Goal: Find specific page/section: Find specific page/section

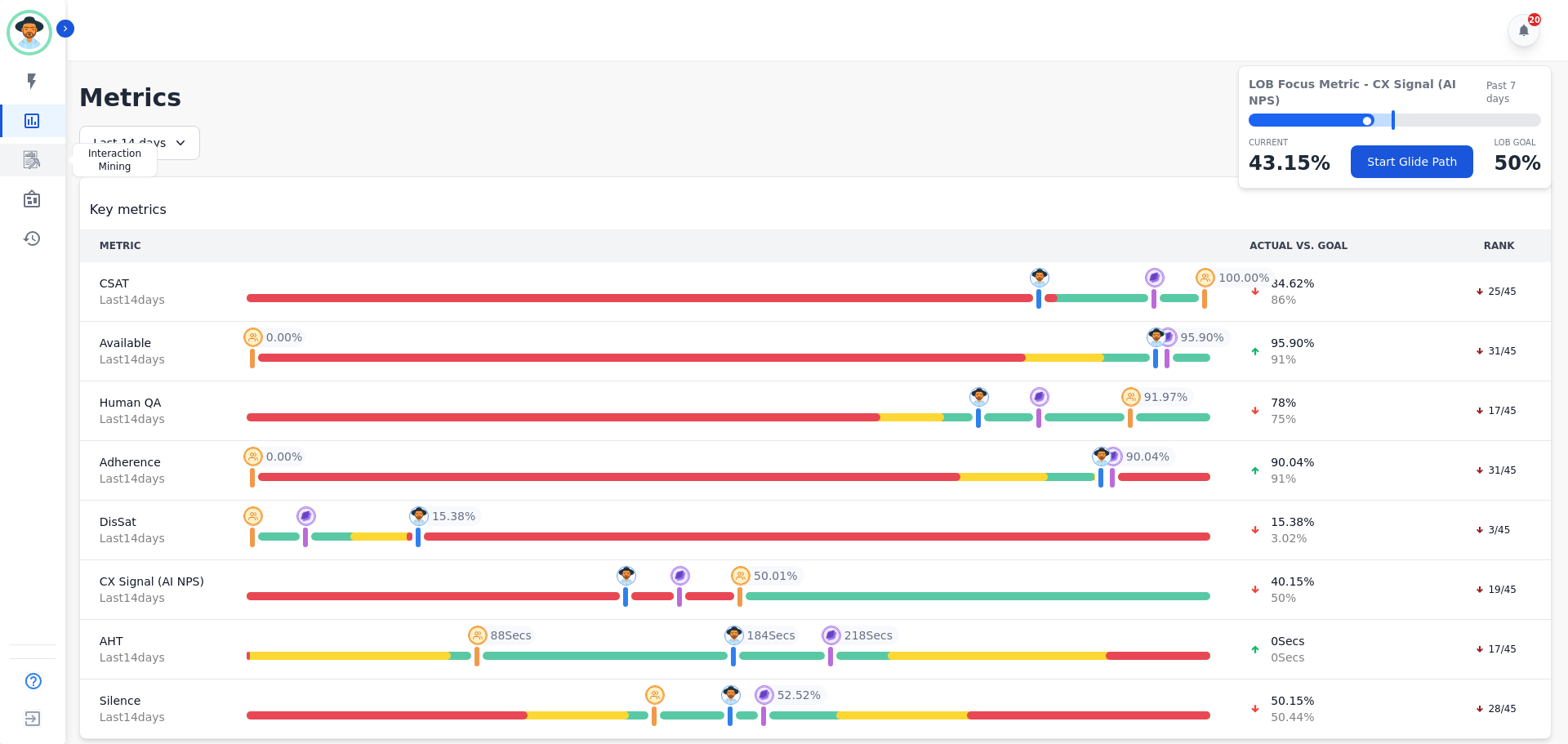
click at [9, 165] on link "Sidebar" at bounding box center [34, 160] width 63 height 33
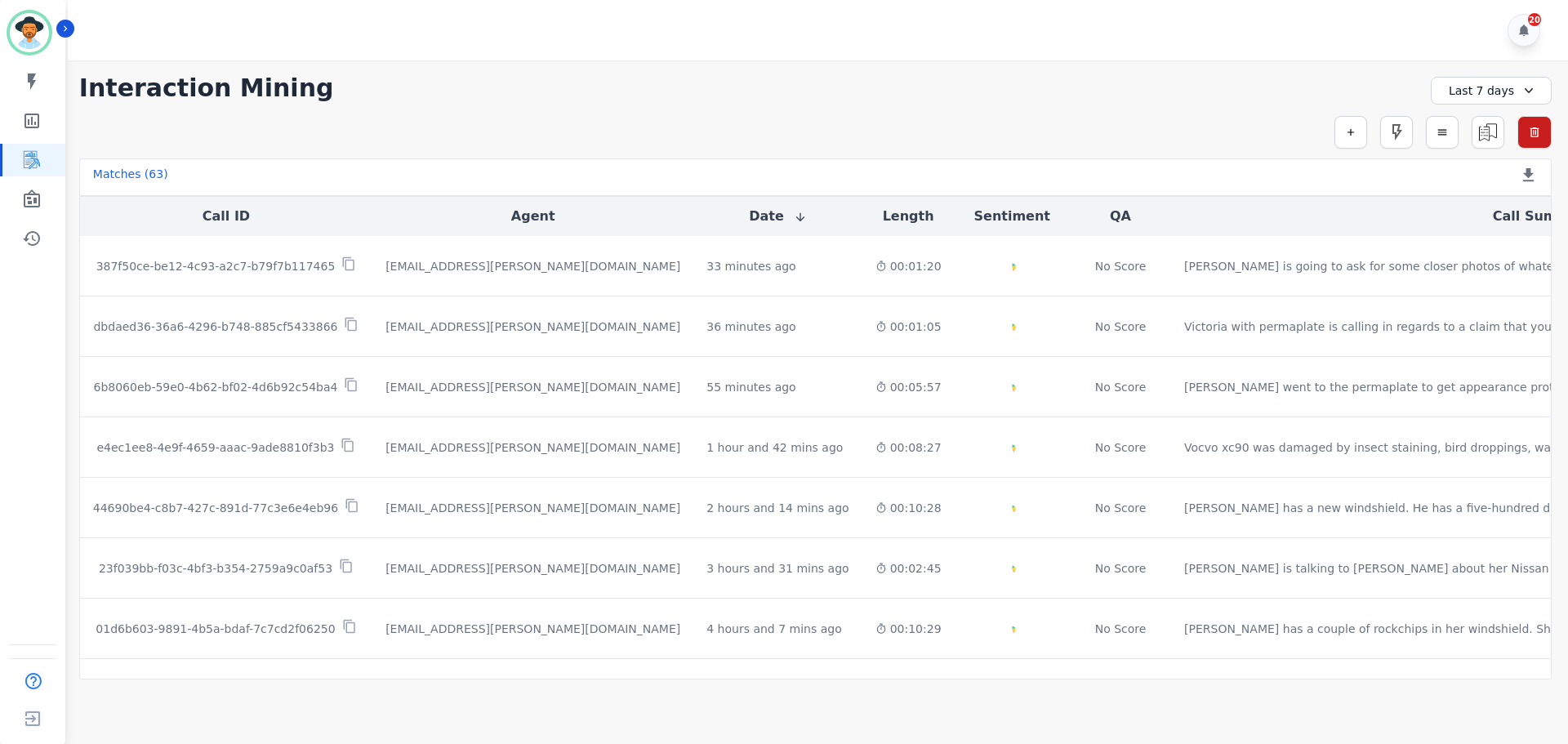
click at [486, 215] on th "Agent" at bounding box center [533, 216] width 321 height 39
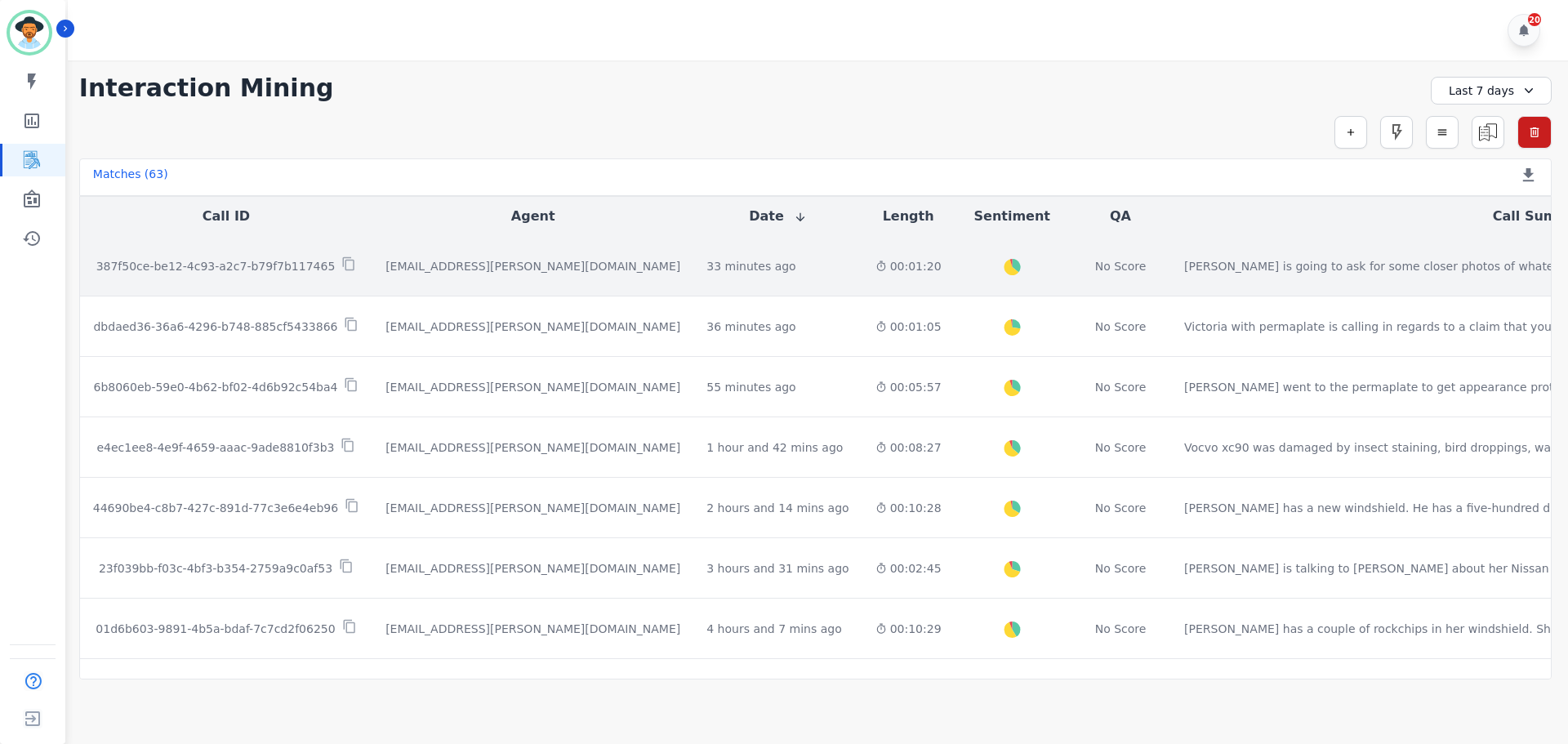
click at [287, 260] on p "387f50ce-be12-4c93-a2c7-b79f7b117465" at bounding box center [215, 266] width 239 height 16
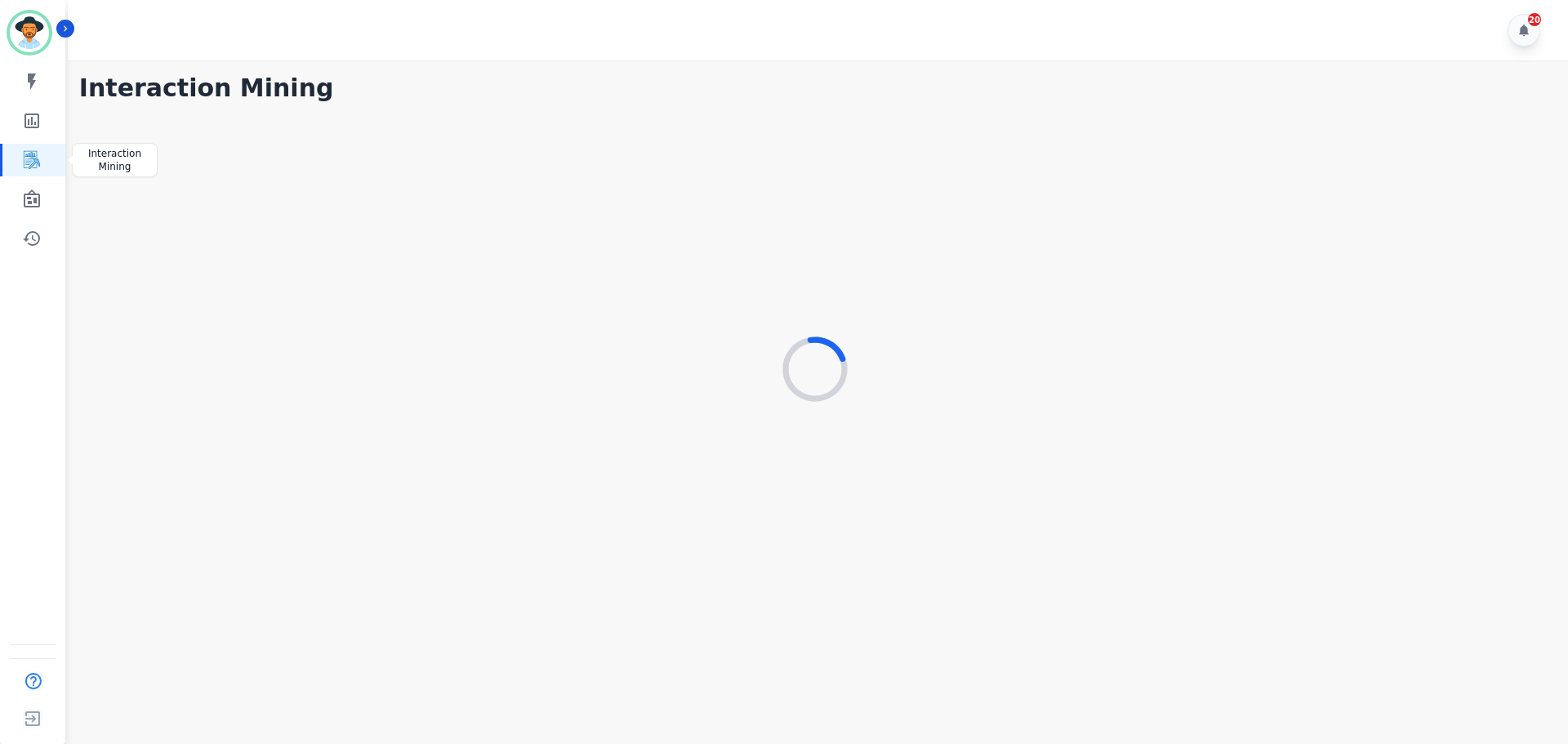
click at [38, 148] on link "Sidebar" at bounding box center [34, 160] width 63 height 33
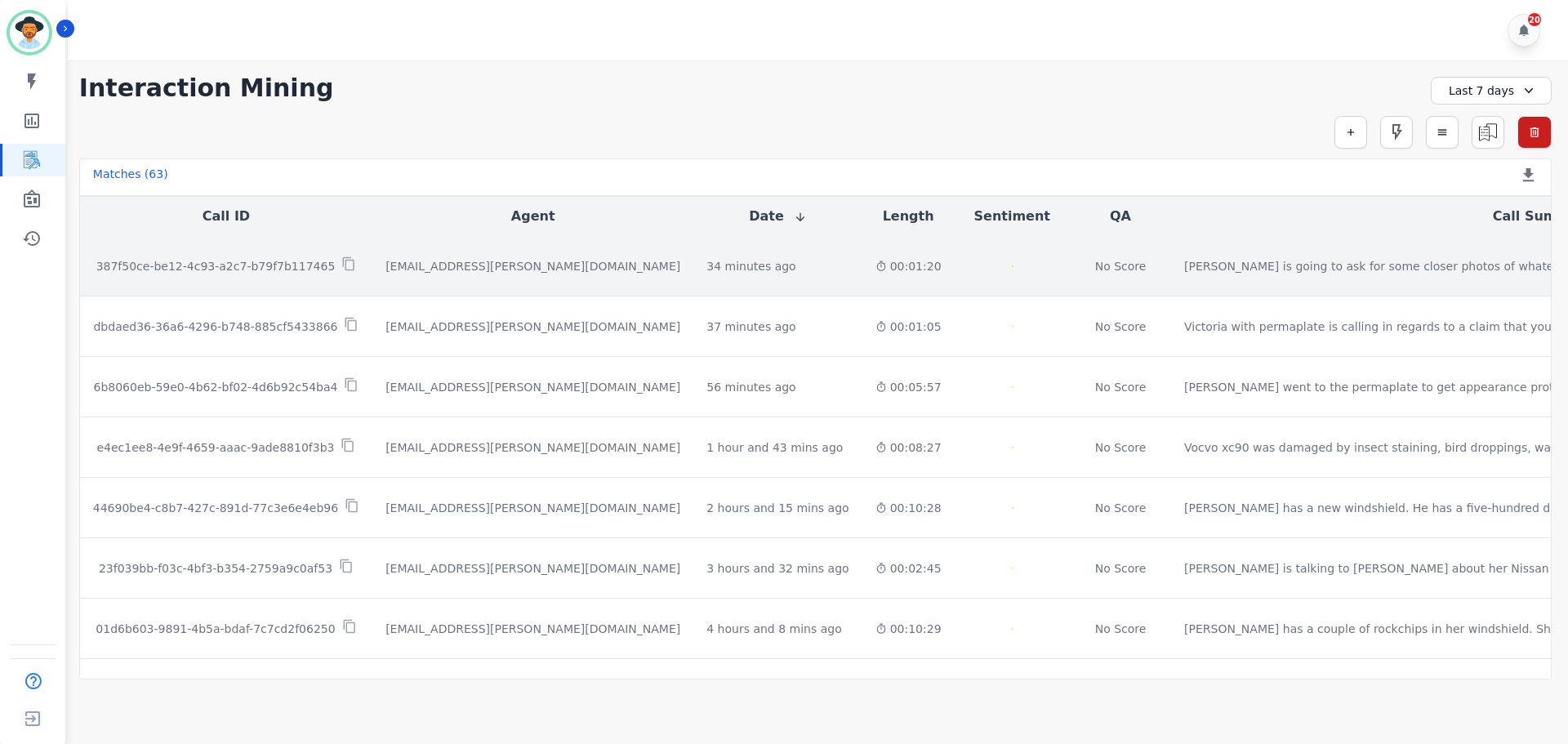
click at [221, 266] on p "387f50ce-be12-4c93-a2c7-b79f7b117465" at bounding box center [215, 266] width 239 height 16
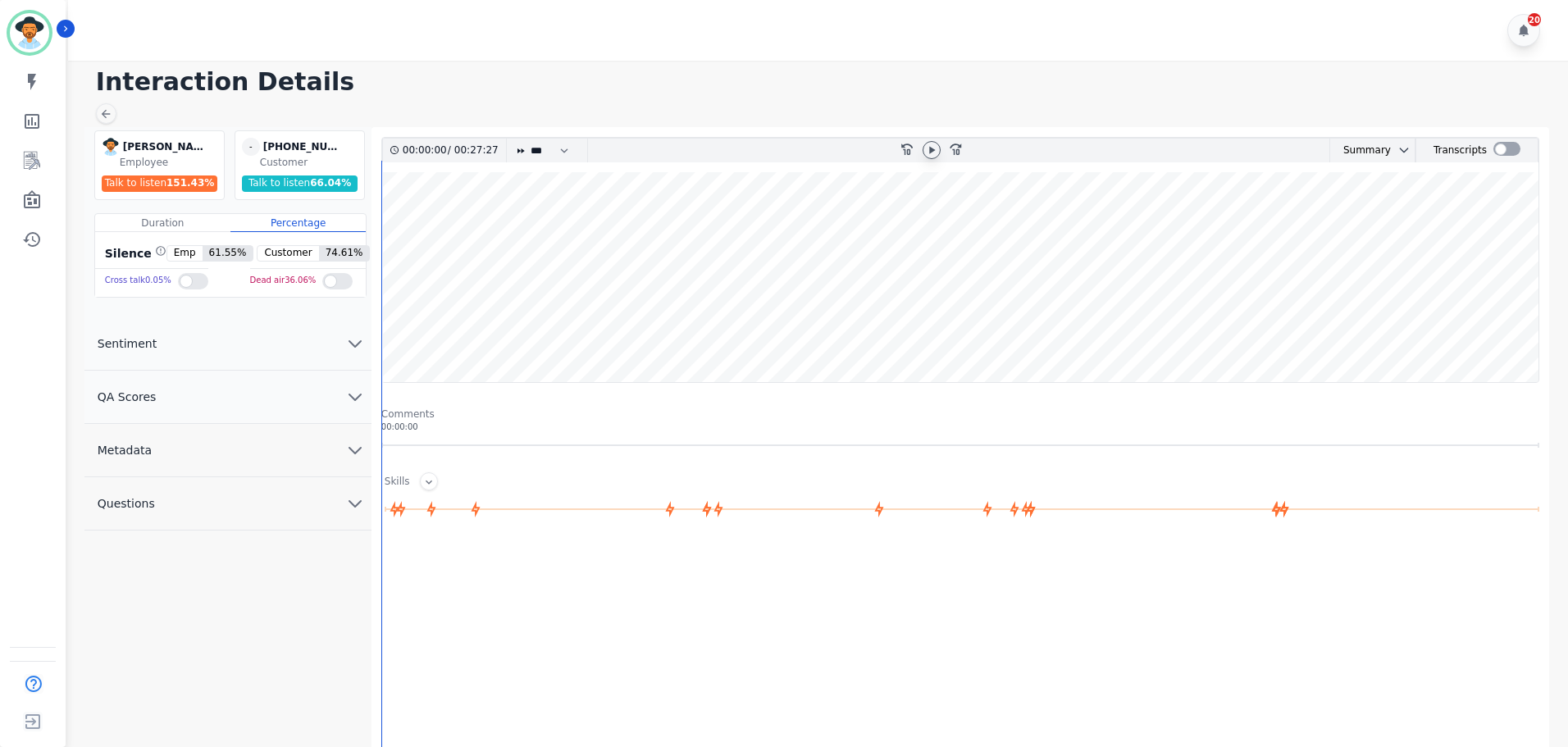
click at [936, 150] on icon at bounding box center [931, 150] width 13 height 13
click at [399, 329] on wave at bounding box center [960, 278] width 1156 height 210
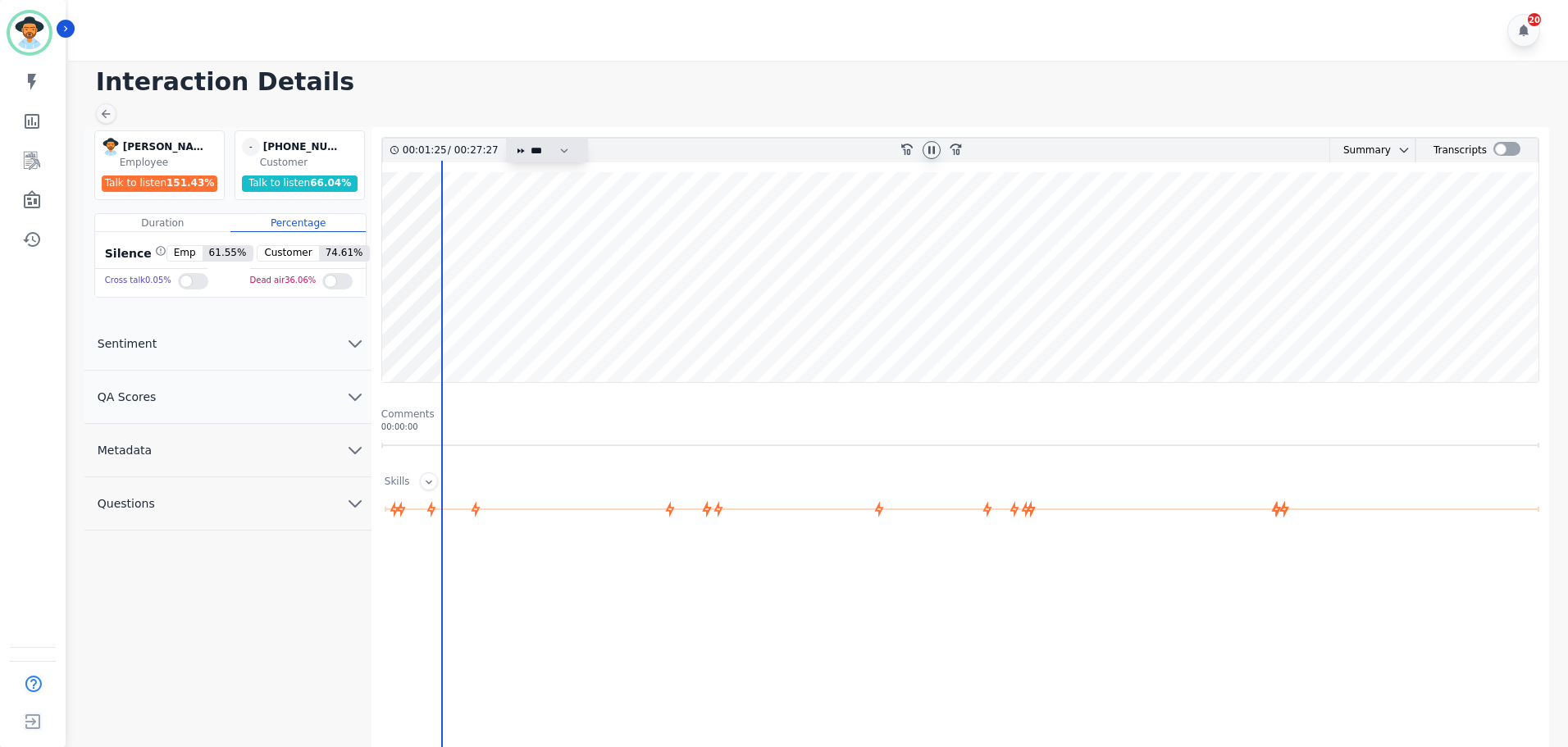
click at [536, 155] on select "* * * **** * *** * ****" at bounding box center [553, 151] width 49 height 24
click at [528, 139] on select "* * * **** * *** * ****" at bounding box center [553, 151] width 49 height 24
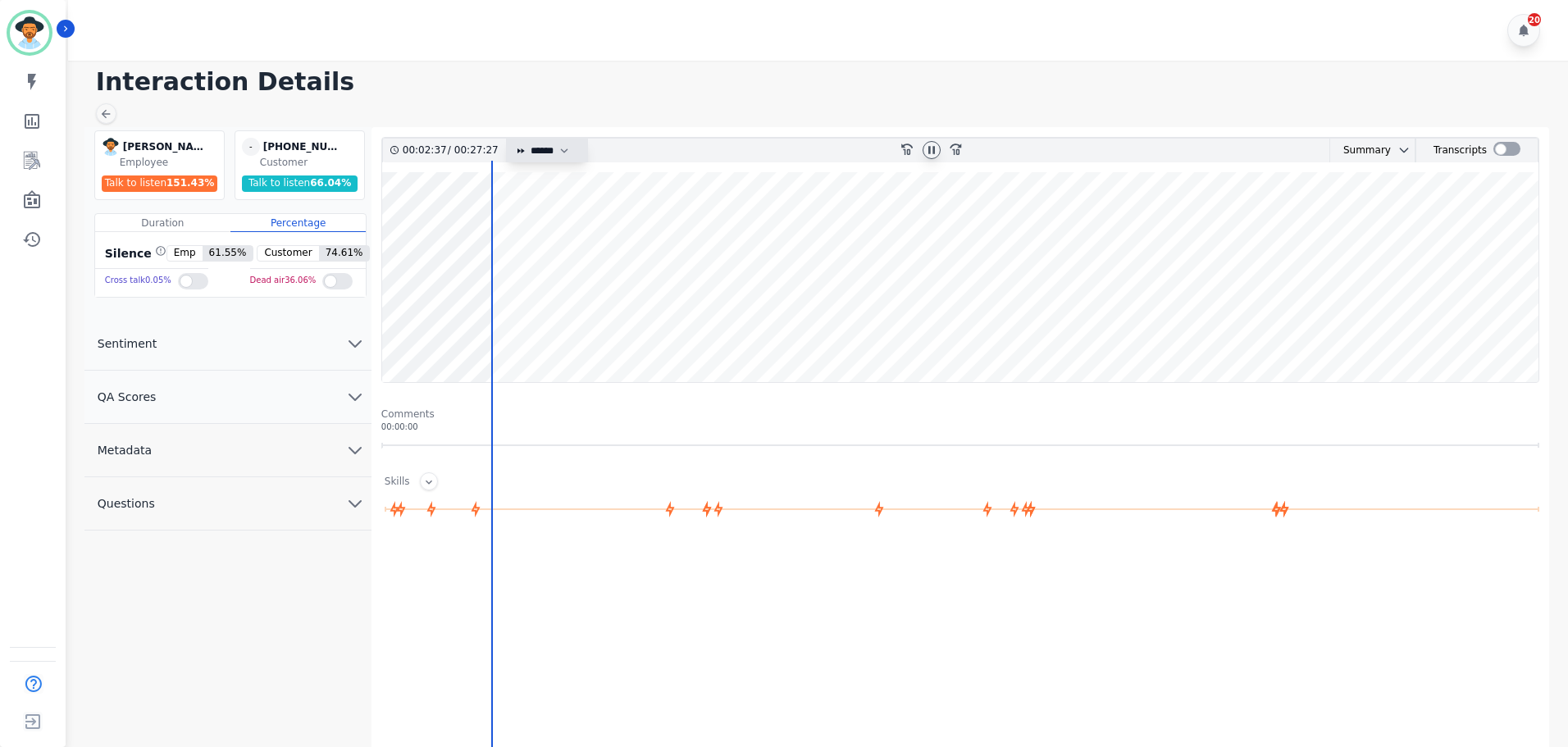
click at [541, 153] on select "* * * **** * *** * ****" at bounding box center [553, 151] width 49 height 24
select select "***"
click at [528, 139] on select "* * * **** * *** * ****" at bounding box center [553, 151] width 49 height 24
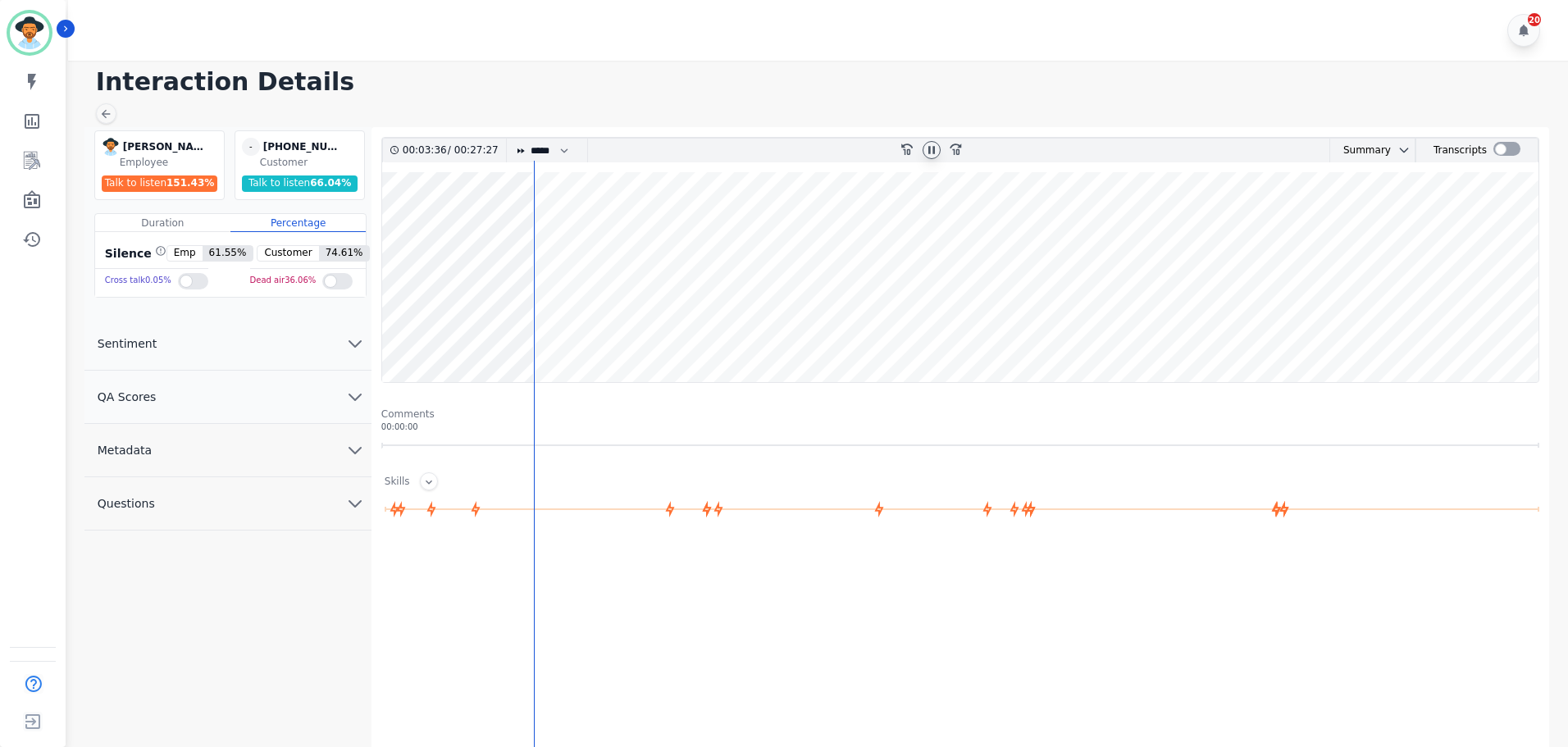
click at [609, 224] on wave at bounding box center [960, 278] width 1156 height 210
click at [633, 233] on wave at bounding box center [960, 278] width 1156 height 210
click at [665, 228] on wave at bounding box center [960, 278] width 1156 height 210
click at [719, 227] on wave at bounding box center [960, 278] width 1156 height 210
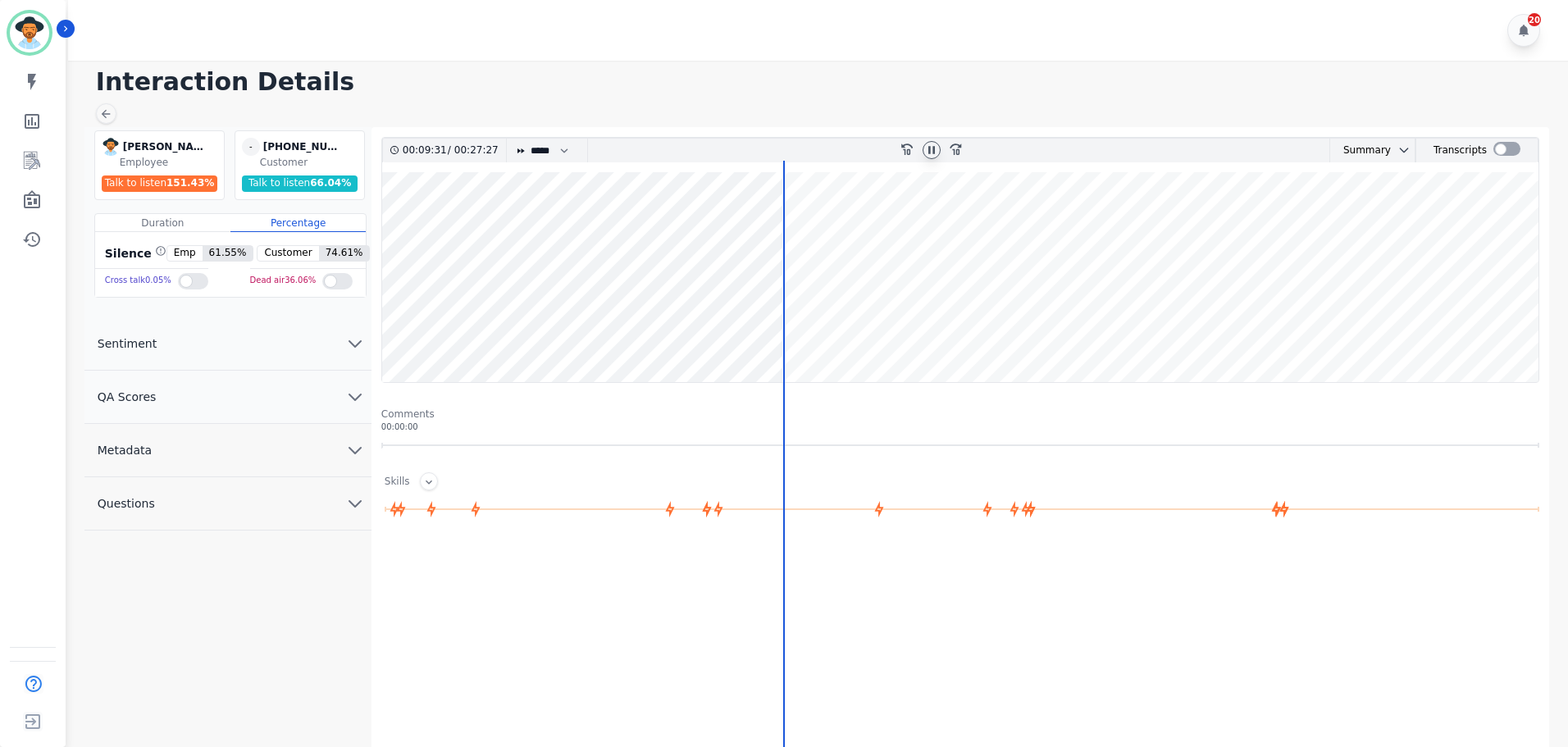
click at [930, 154] on icon at bounding box center [931, 150] width 13 height 13
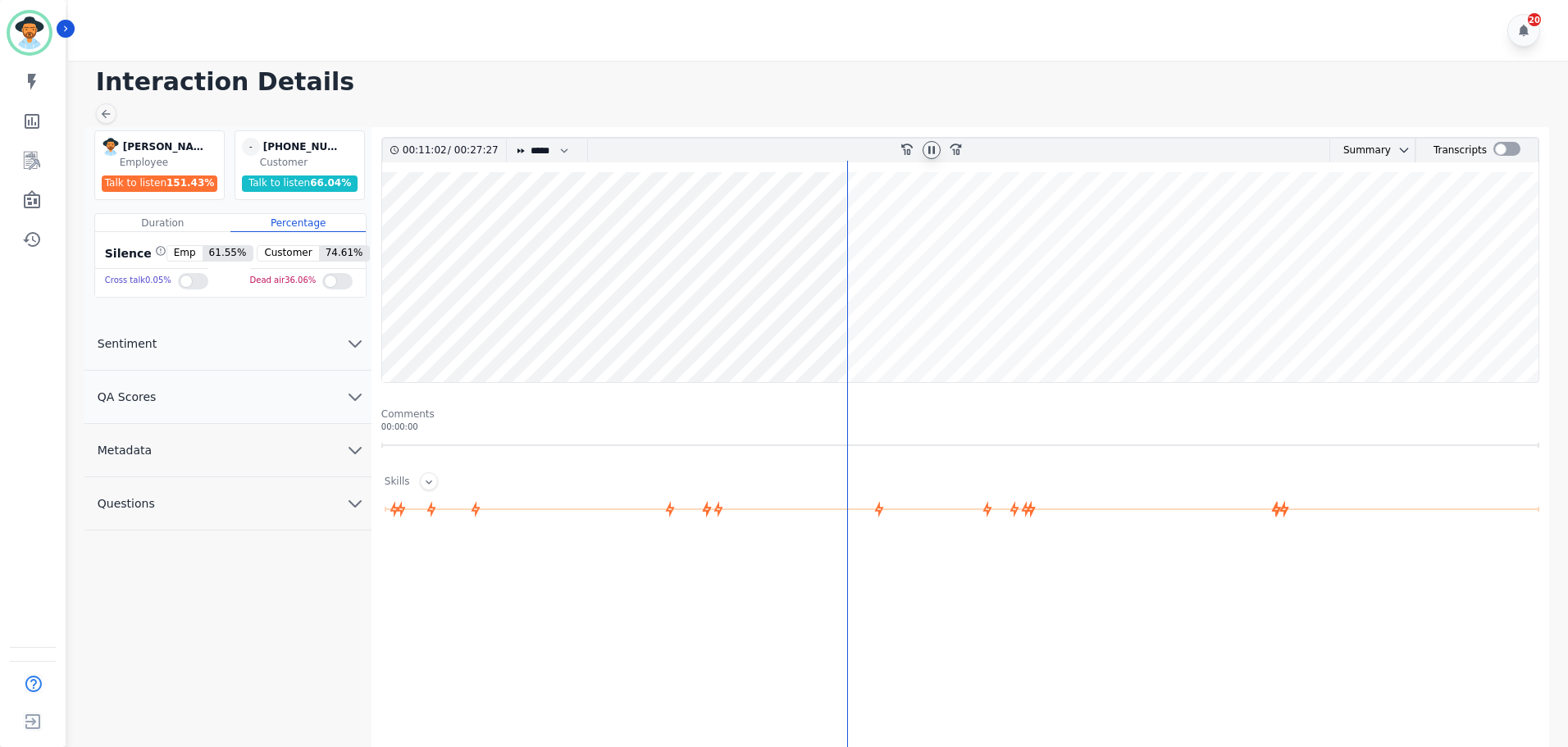
click at [935, 153] on icon at bounding box center [931, 150] width 13 height 13
click at [935, 152] on icon at bounding box center [931, 150] width 13 height 13
click at [1143, 268] on wave at bounding box center [960, 278] width 1156 height 210
click at [1004, 230] on wave at bounding box center [960, 278] width 1156 height 210
click at [960, 233] on wave at bounding box center [960, 278] width 1156 height 210
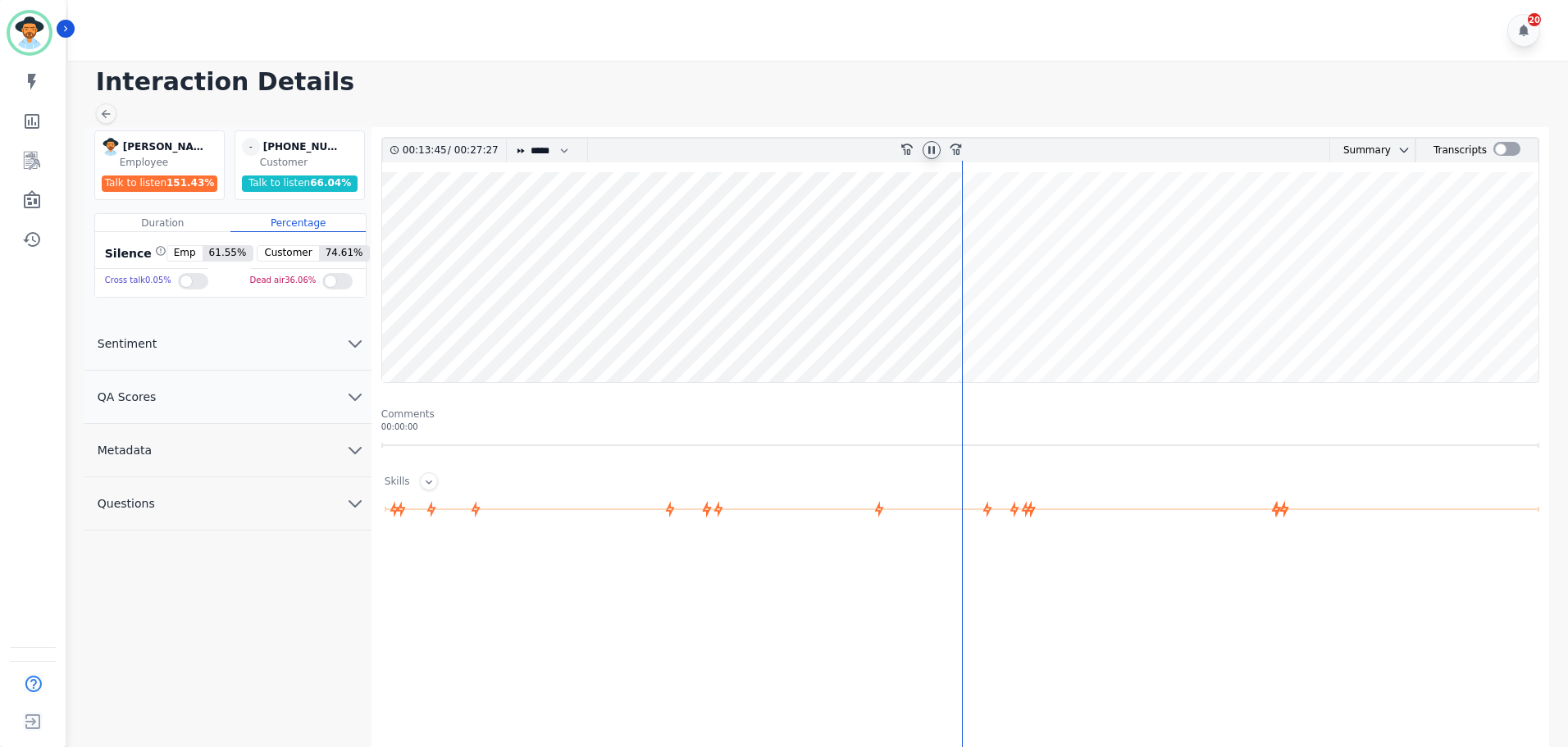
click at [964, 233] on wave at bounding box center [960, 278] width 1156 height 210
click at [1014, 226] on wave at bounding box center [960, 278] width 1156 height 210
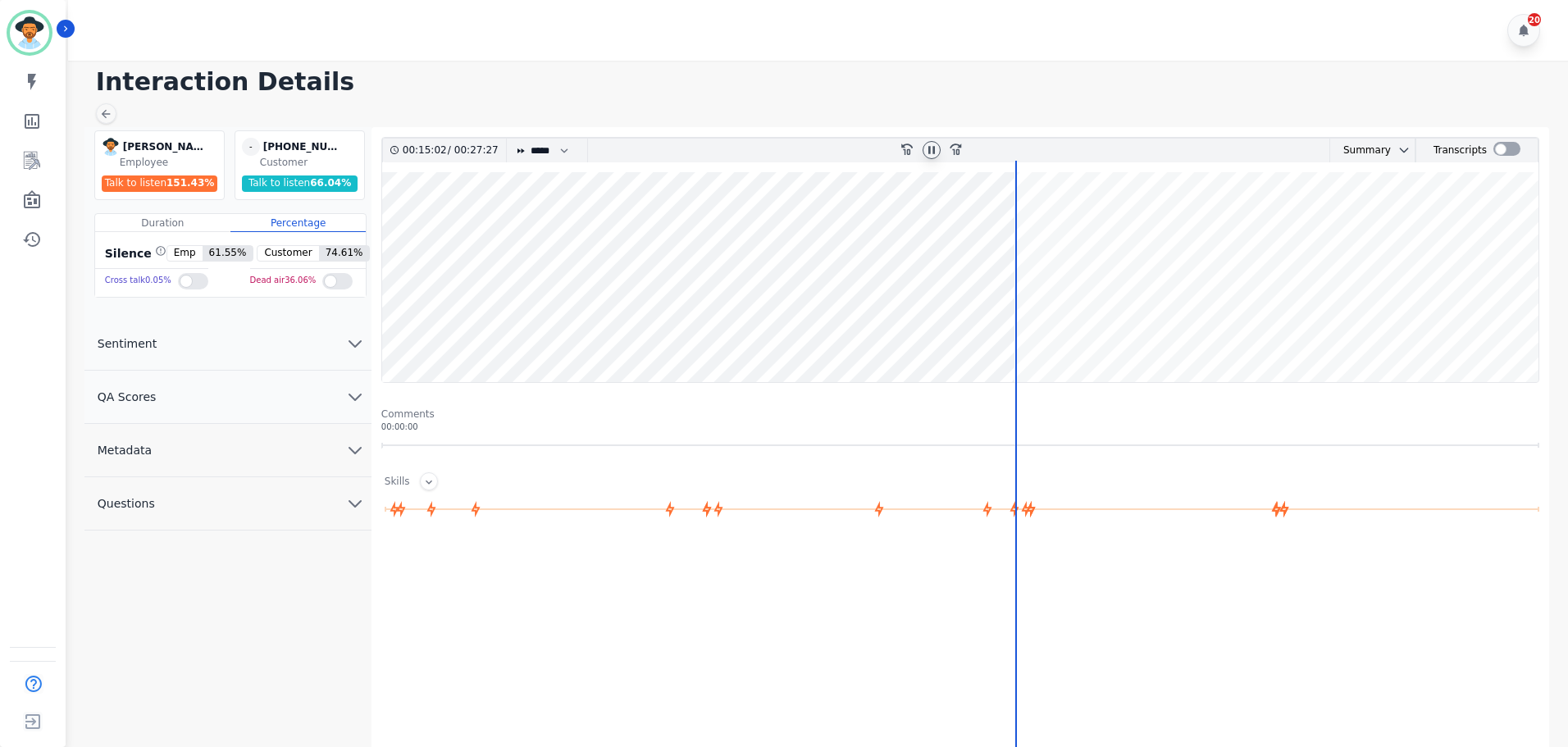
click at [1059, 228] on wave at bounding box center [960, 278] width 1156 height 210
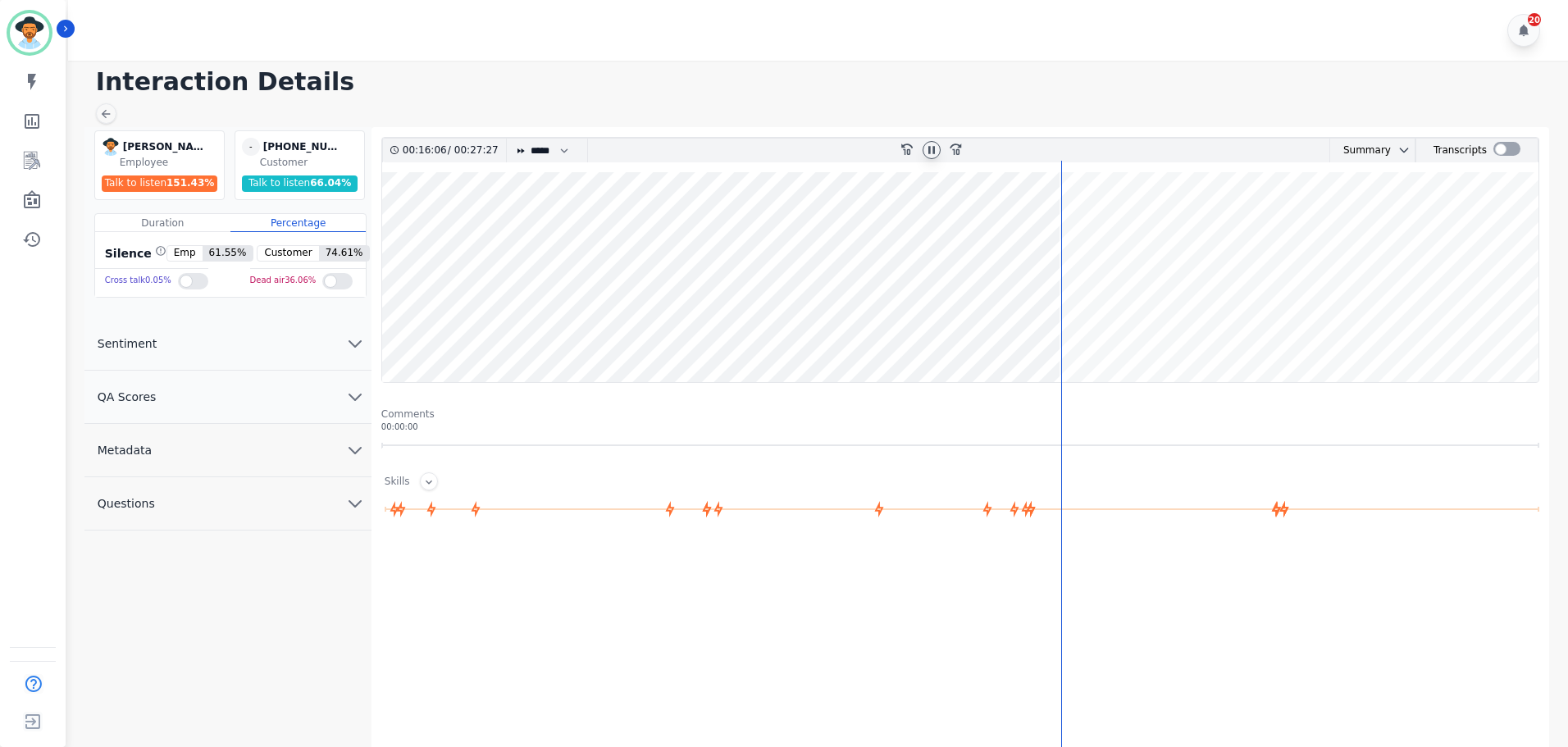
click at [1089, 230] on wave at bounding box center [960, 278] width 1156 height 210
click at [1096, 332] on wave at bounding box center [960, 278] width 1156 height 210
click at [1124, 335] on wave at bounding box center [960, 278] width 1156 height 210
click at [1151, 339] on wave at bounding box center [960, 278] width 1156 height 210
click at [1169, 330] on wave at bounding box center [960, 278] width 1156 height 210
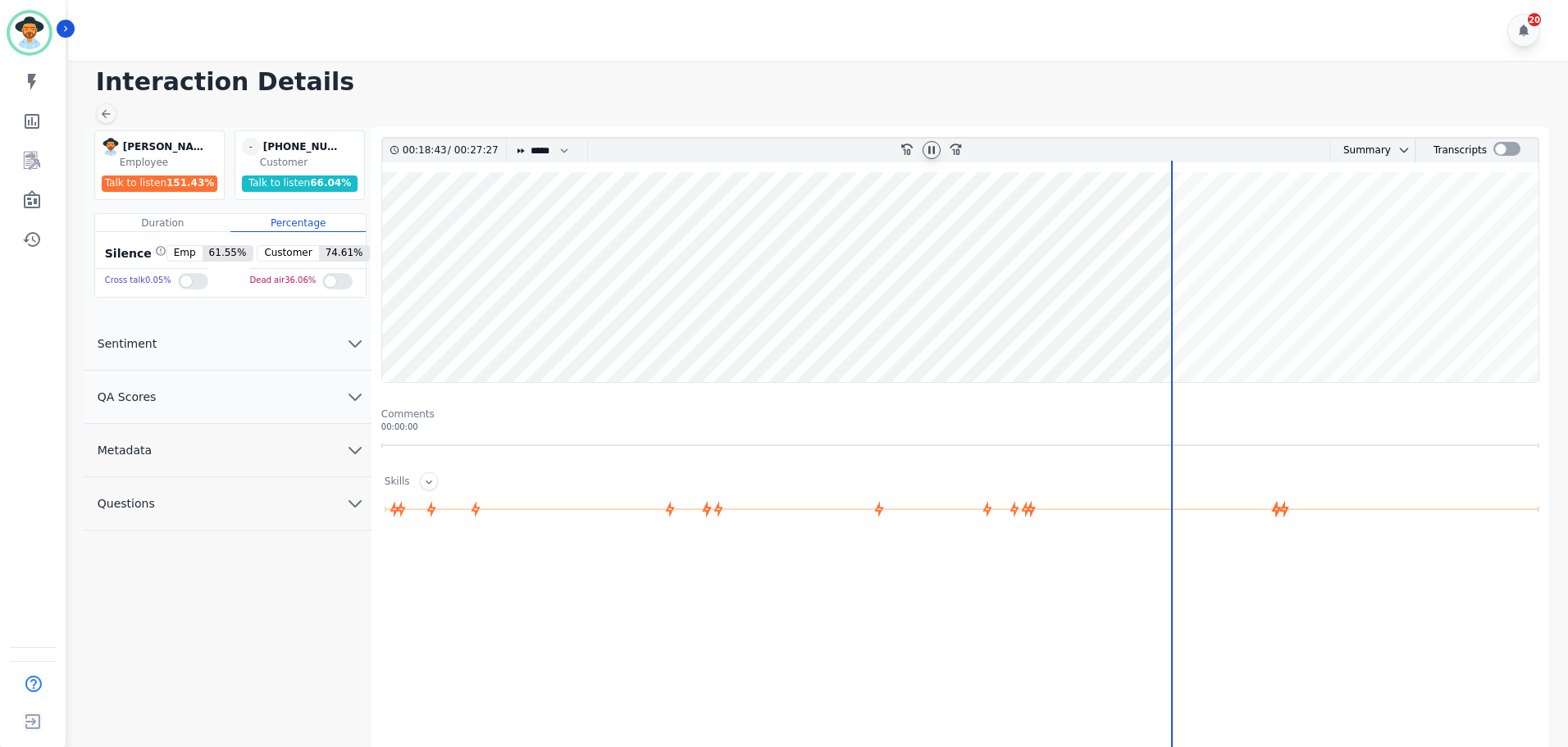
click at [1200, 337] on wave at bounding box center [960, 278] width 1156 height 210
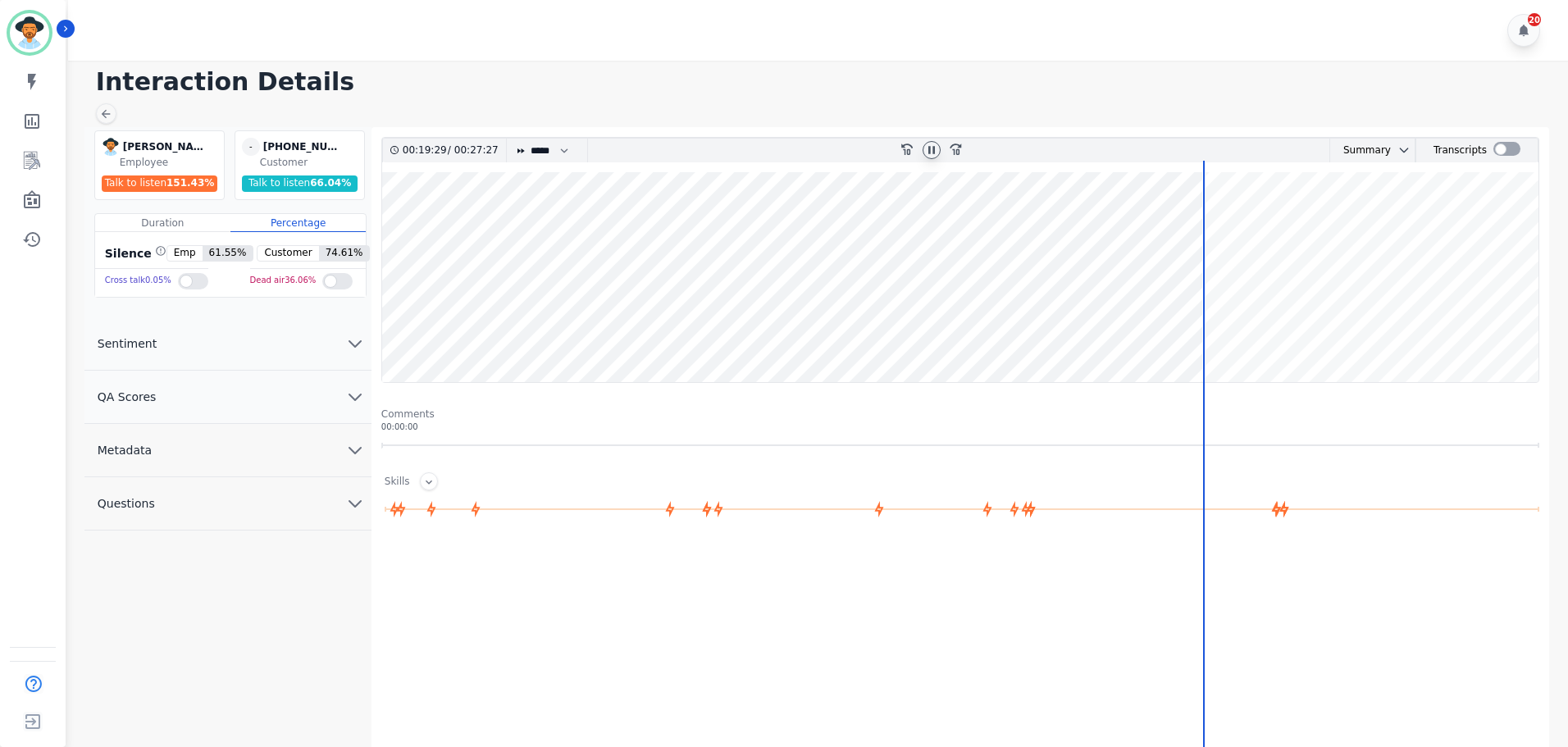
click at [1234, 335] on wave at bounding box center [960, 278] width 1156 height 210
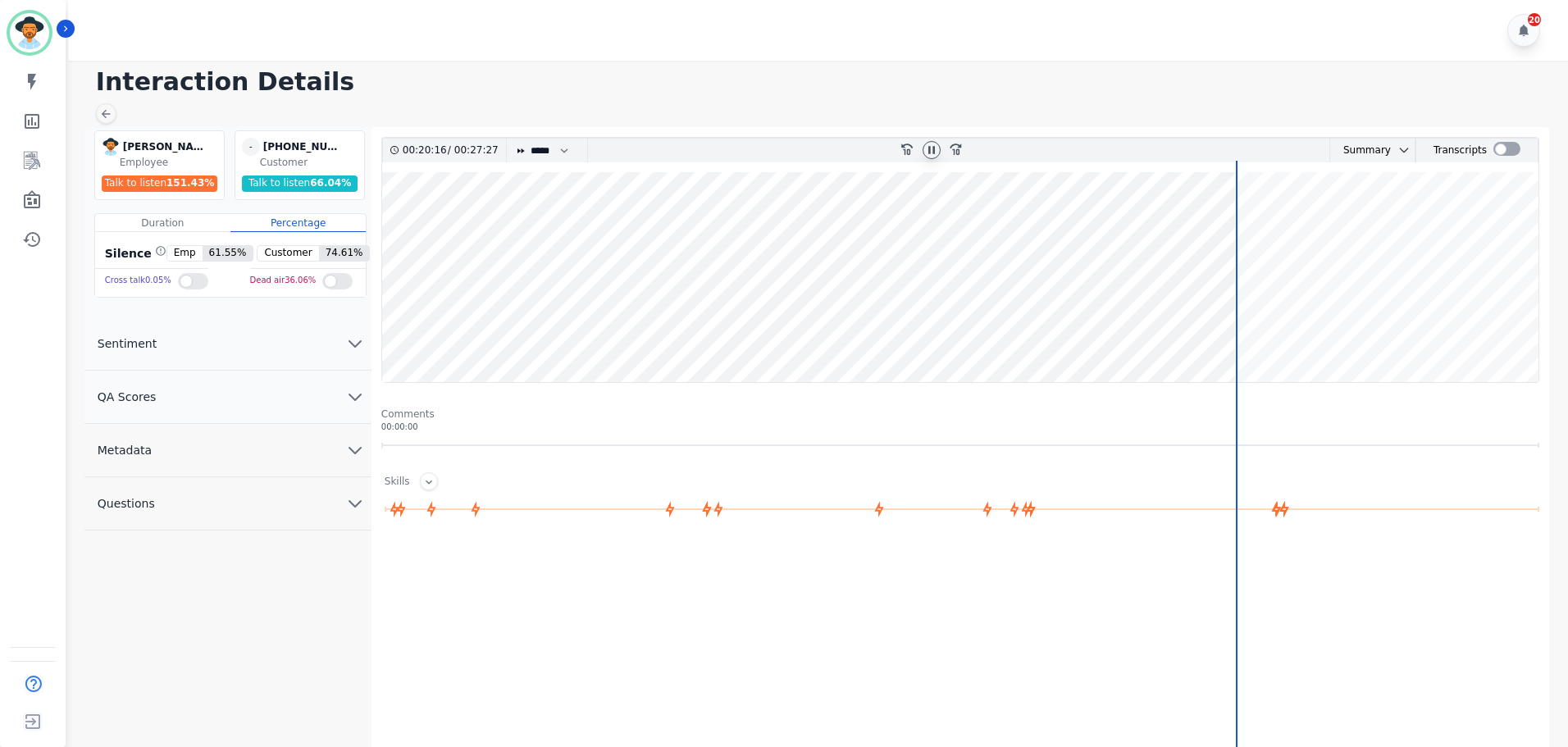
click at [1304, 333] on wave at bounding box center [960, 278] width 1156 height 210
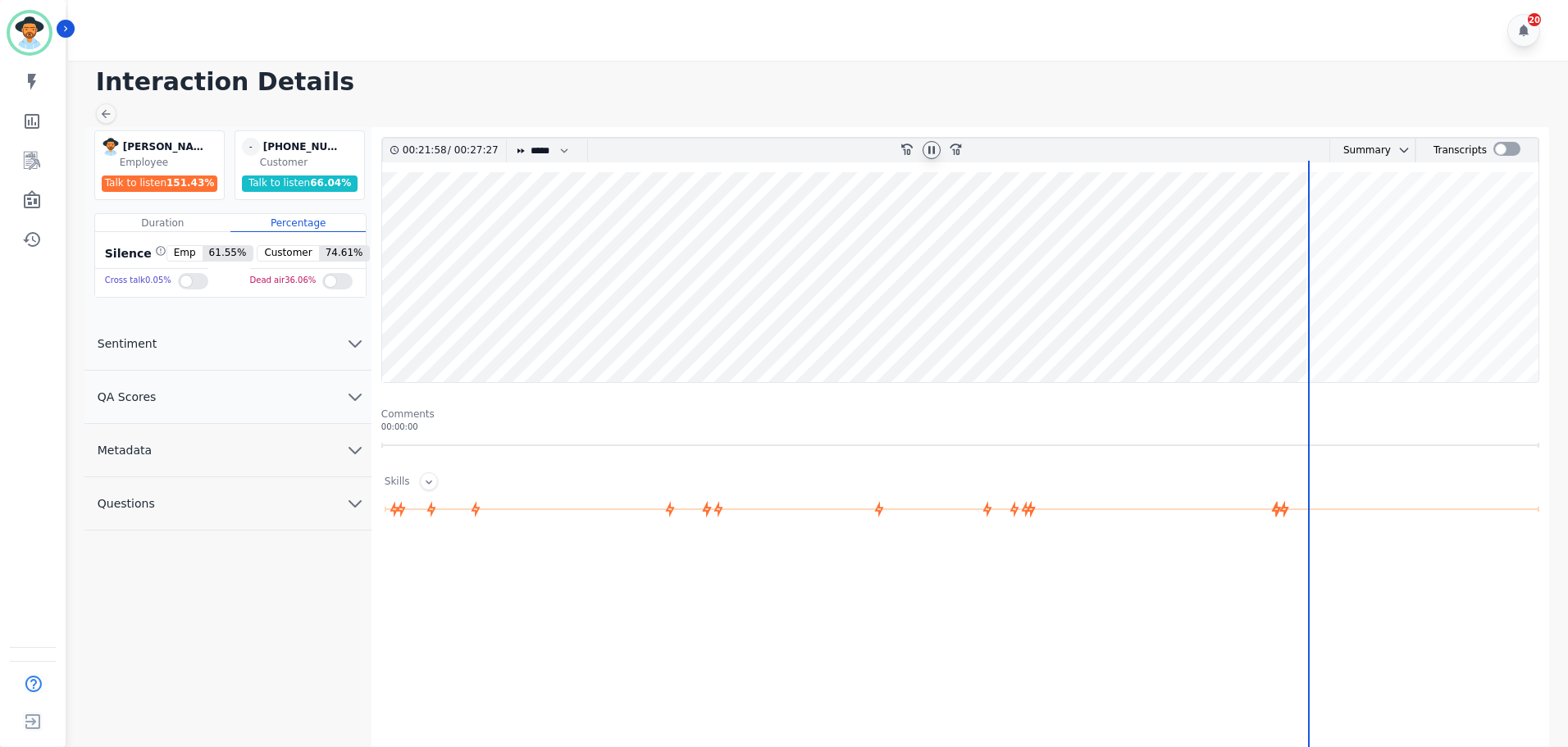
click at [1319, 328] on wave at bounding box center [960, 278] width 1156 height 210
click at [1297, 335] on wave at bounding box center [960, 278] width 1156 height 210
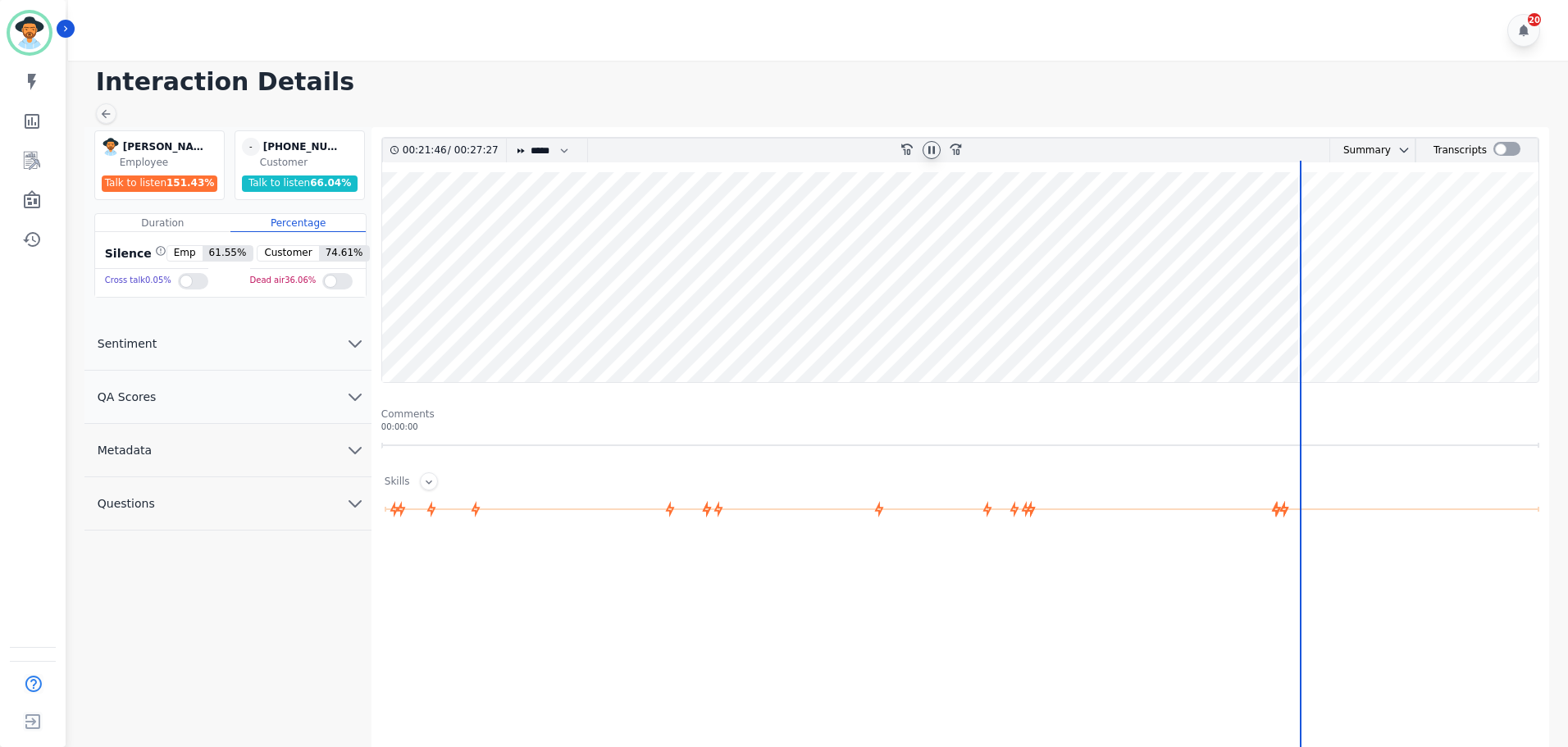
click at [1260, 335] on wave at bounding box center [960, 278] width 1156 height 210
click at [1272, 328] on wave at bounding box center [960, 278] width 1156 height 210
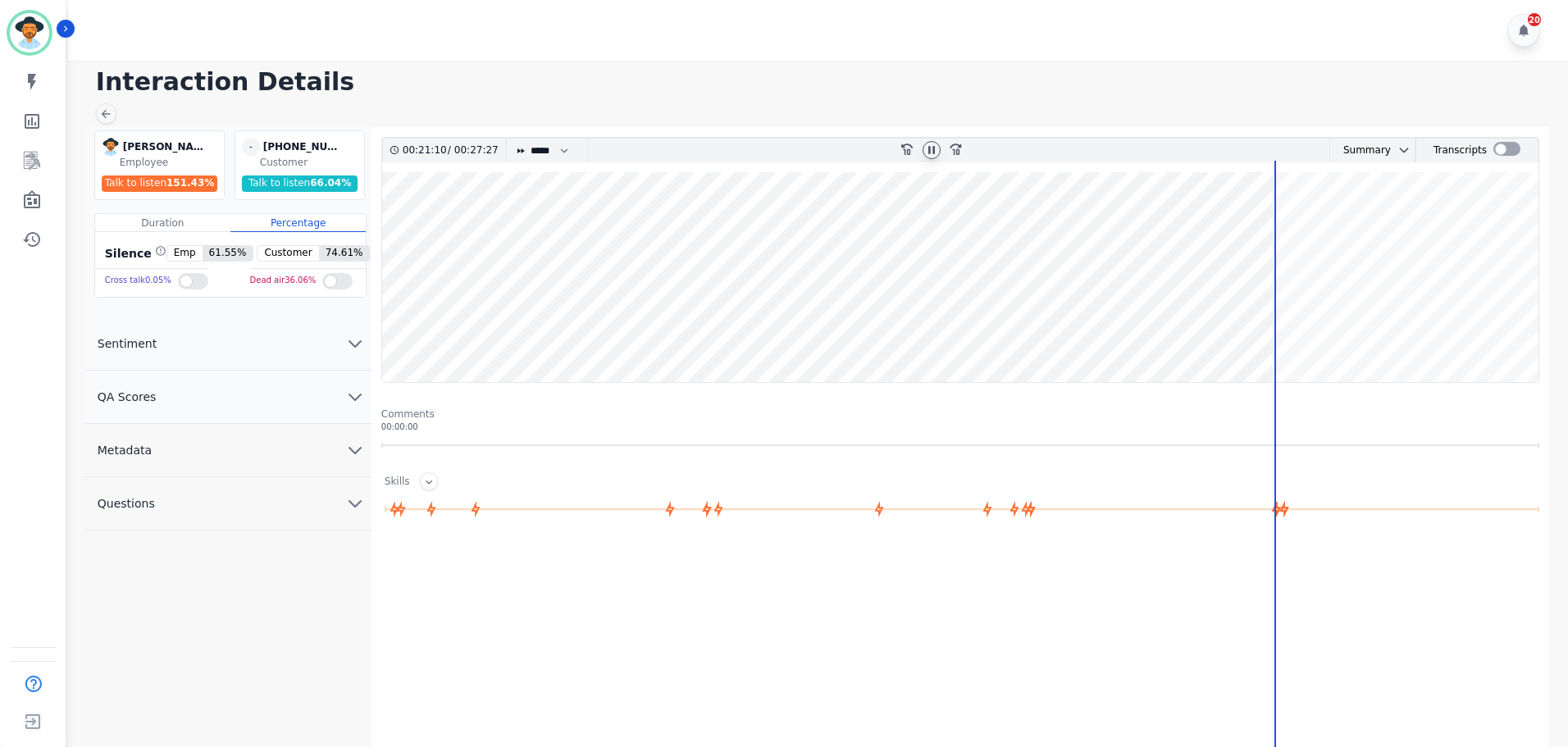
click at [1289, 327] on wave at bounding box center [960, 278] width 1156 height 210
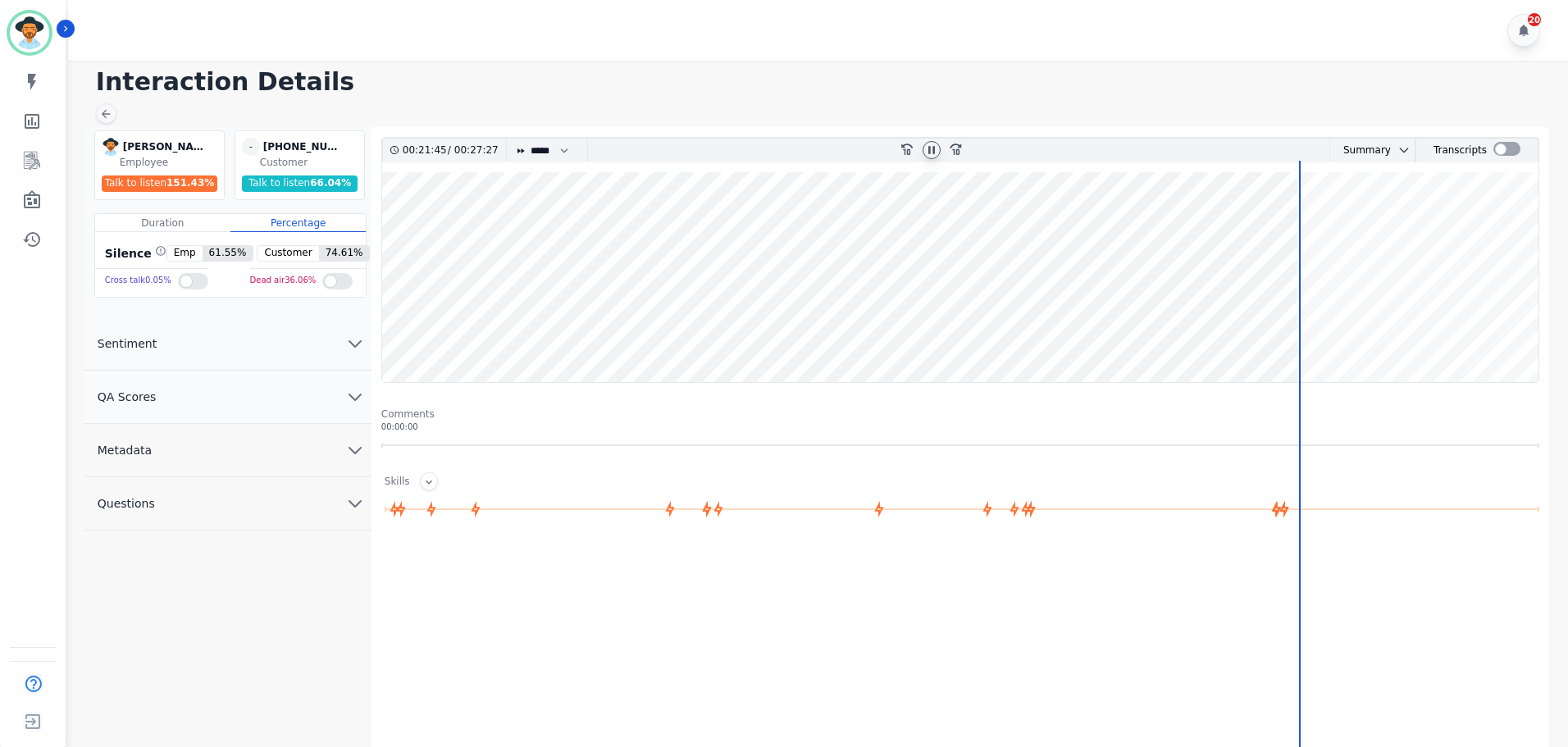
click at [1313, 230] on wave at bounding box center [960, 278] width 1156 height 210
drag, startPoint x: 1309, startPoint y: 338, endPoint x: 1280, endPoint y: 349, distance: 31.0
click at [1309, 338] on wave at bounding box center [960, 278] width 1156 height 210
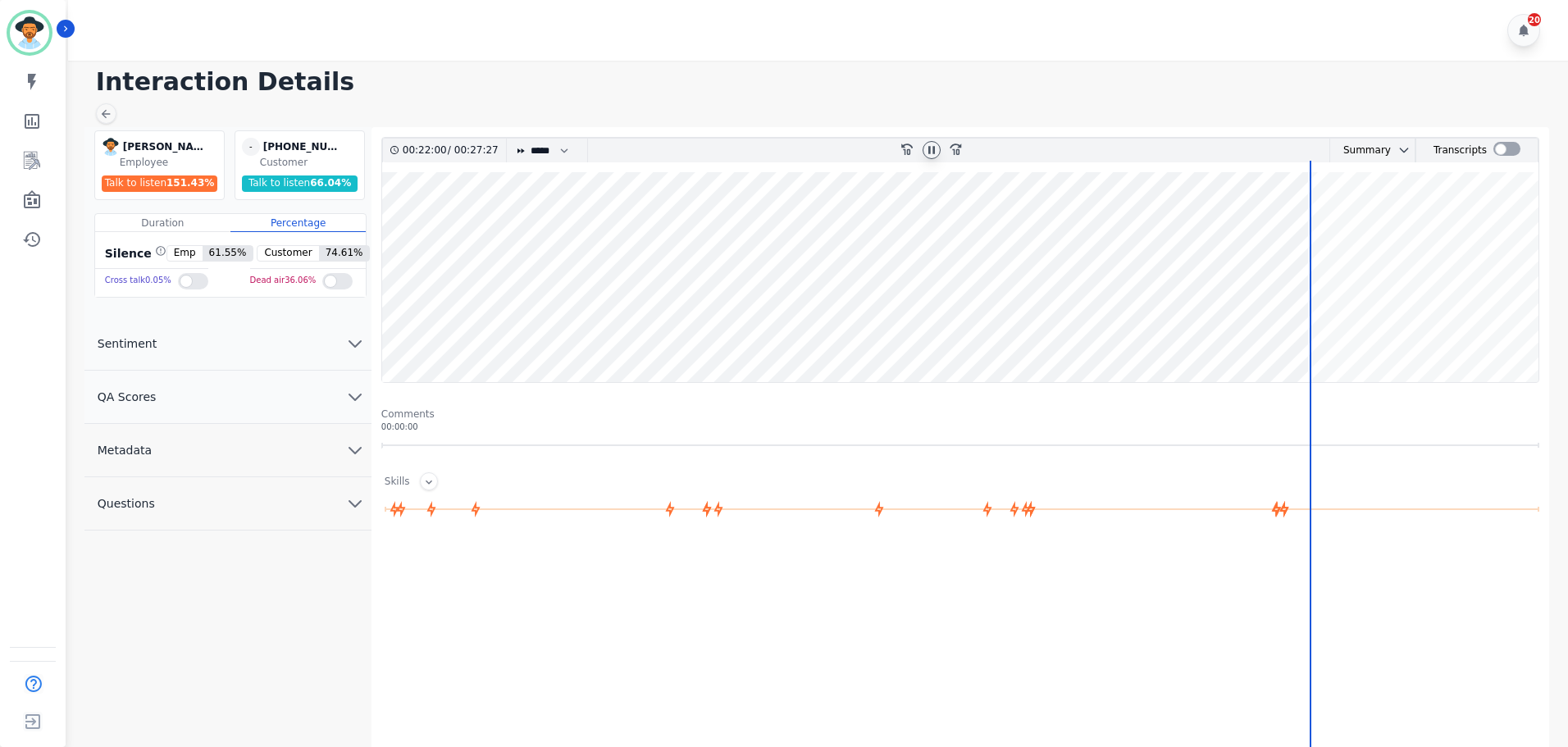
click at [1270, 349] on wave at bounding box center [960, 278] width 1156 height 210
click at [1239, 324] on wave at bounding box center [960, 278] width 1156 height 210
click at [926, 151] on icon at bounding box center [931, 150] width 13 height 13
